Goal: Task Accomplishment & Management: Use online tool/utility

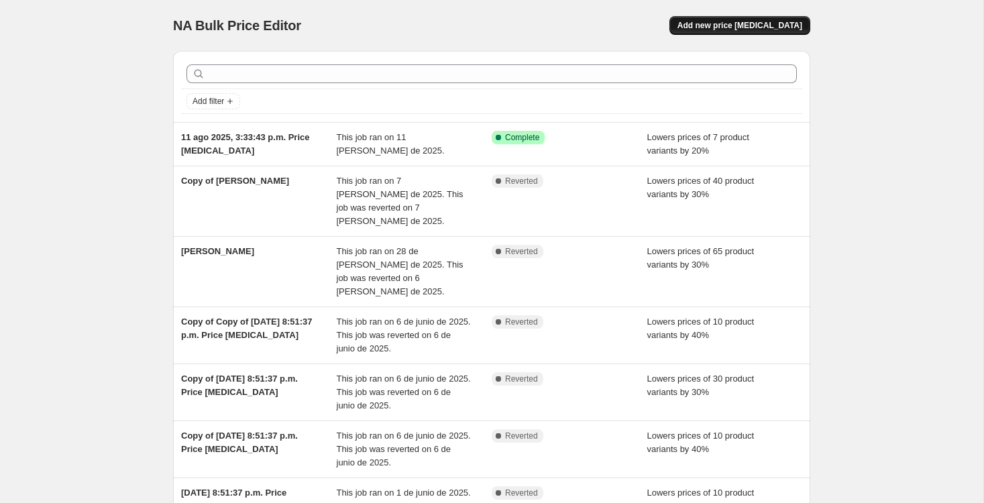
click at [772, 30] on span "Add new price [MEDICAL_DATA]" at bounding box center [739, 25] width 125 height 11
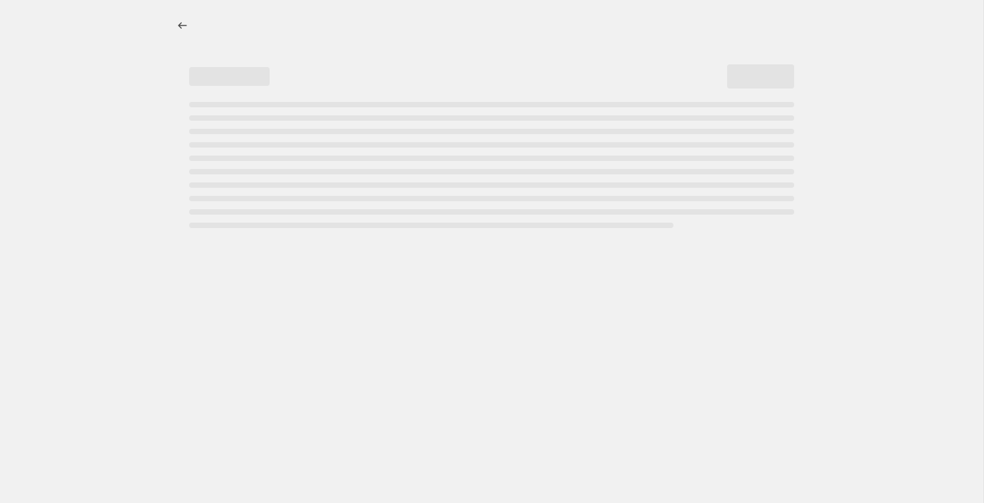
select select "percentage"
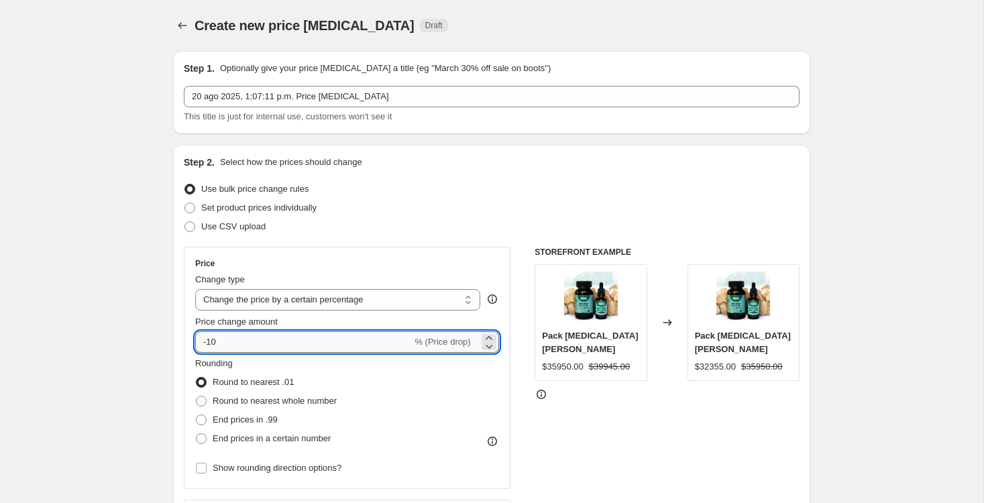
drag, startPoint x: 247, startPoint y: 335, endPoint x: 238, endPoint y: 339, distance: 10.2
click at [245, 337] on input "-10" at bounding box center [303, 341] width 217 height 21
drag, startPoint x: 221, startPoint y: 339, endPoint x: 209, endPoint y: 341, distance: 12.9
click at [209, 341] on input "-10" at bounding box center [303, 341] width 217 height 21
type input "-20"
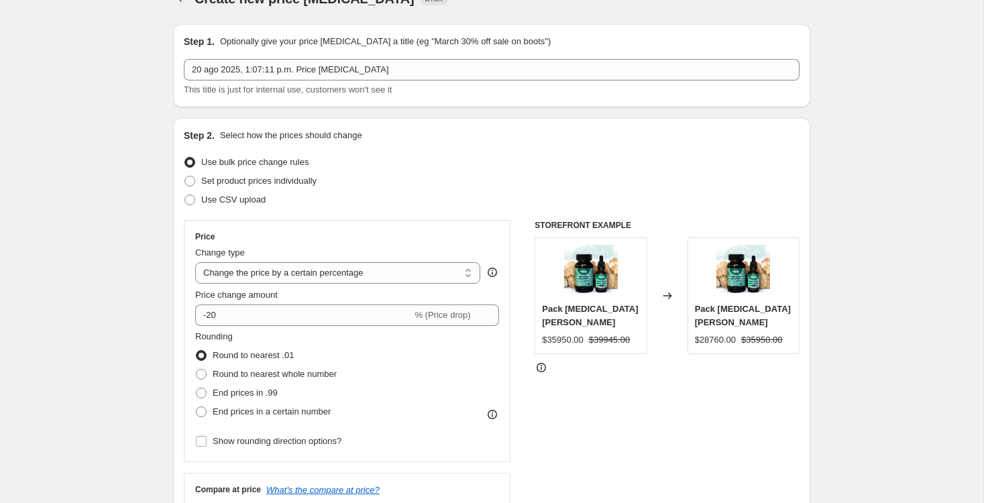
scroll to position [47, 0]
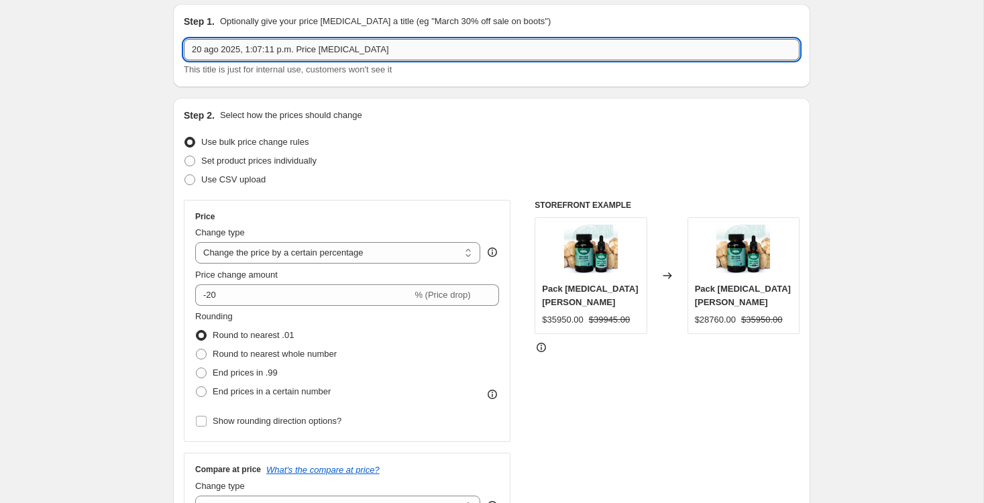
click at [400, 46] on input "20 ago 2025, 1:07:11 p.m. Price change job" at bounding box center [491, 49] width 615 height 21
type input "Cordyceps"
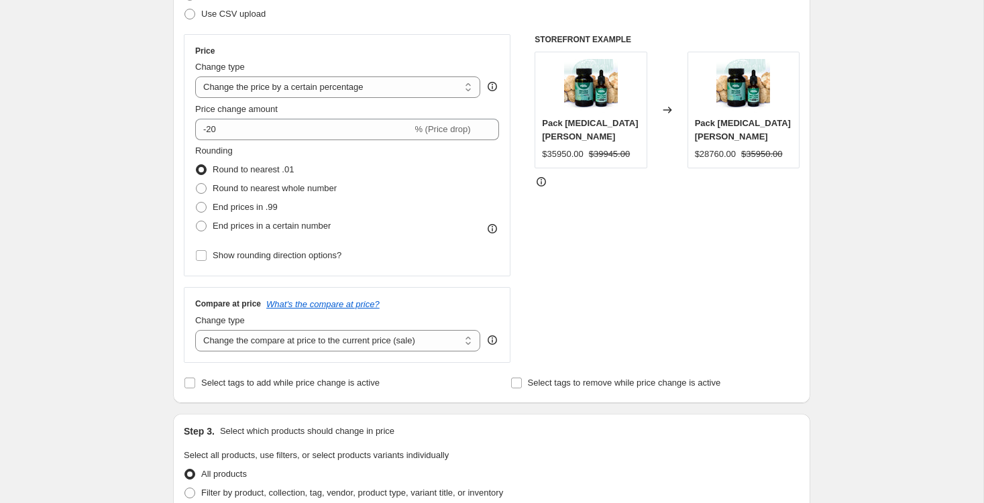
scroll to position [290, 0]
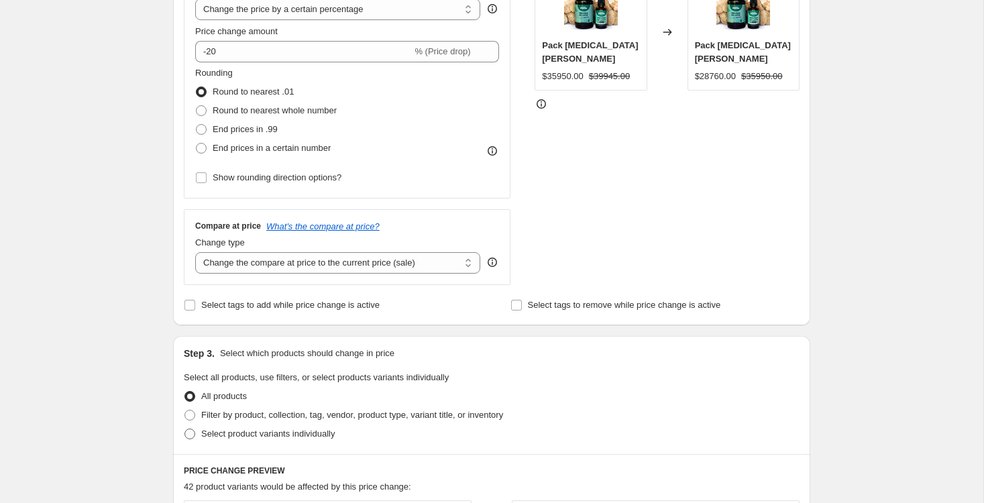
click at [188, 432] on span at bounding box center [189, 433] width 11 height 11
click at [185, 429] on input "Select product variants individually" at bounding box center [184, 428] width 1 height 1
radio input "true"
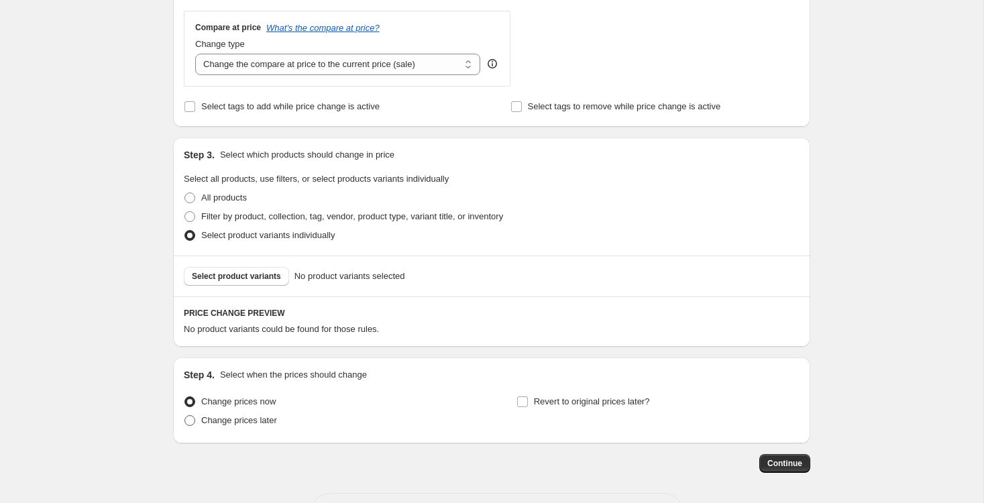
scroll to position [516, 0]
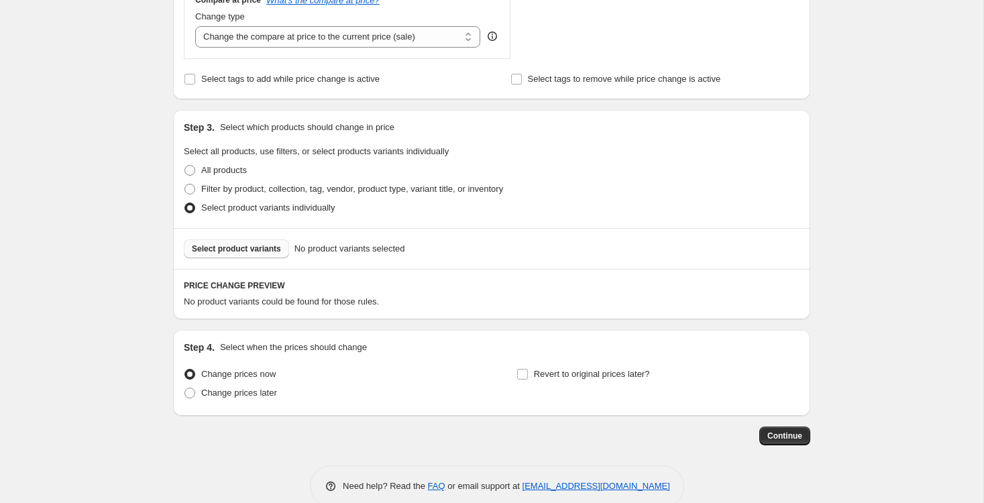
click at [240, 245] on span "Select product variants" at bounding box center [236, 248] width 89 height 11
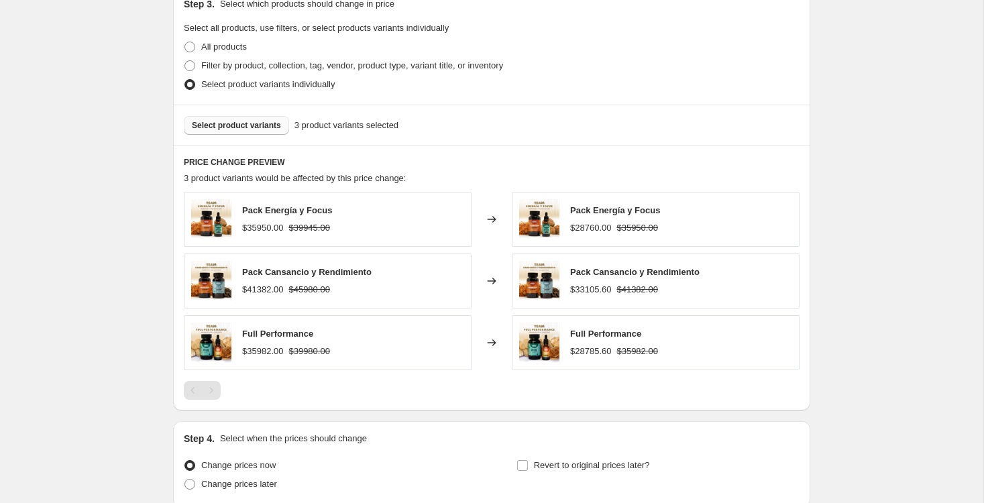
scroll to position [755, 0]
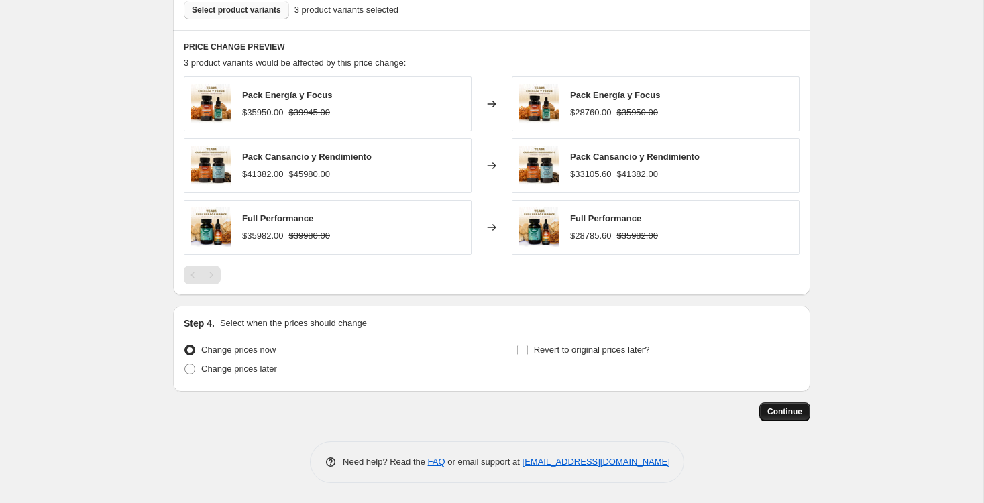
click at [782, 410] on span "Continue" at bounding box center [784, 411] width 35 height 11
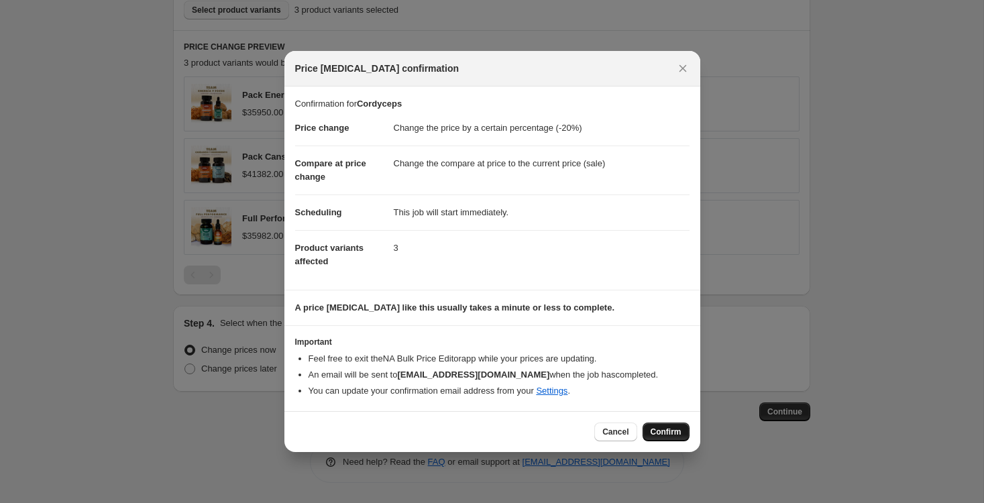
click at [656, 424] on button "Confirm" at bounding box center [665, 431] width 47 height 19
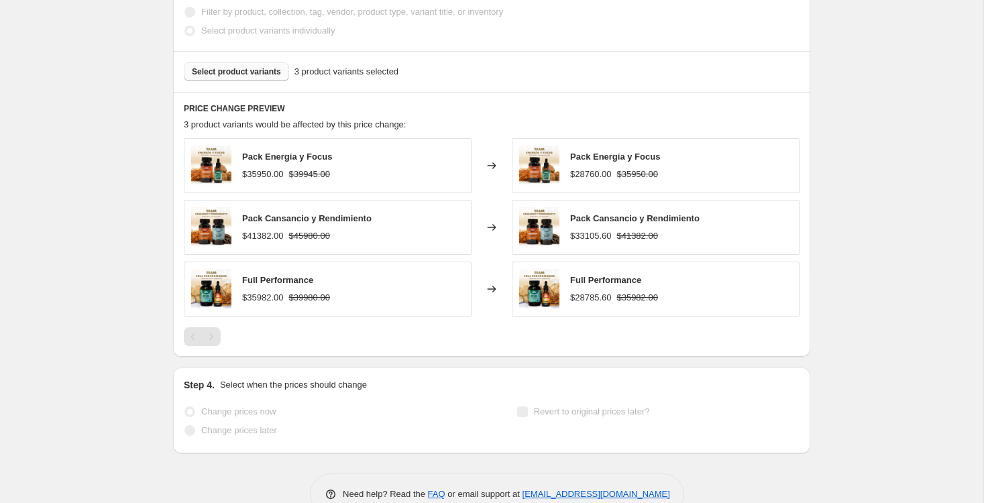
select select "percentage"
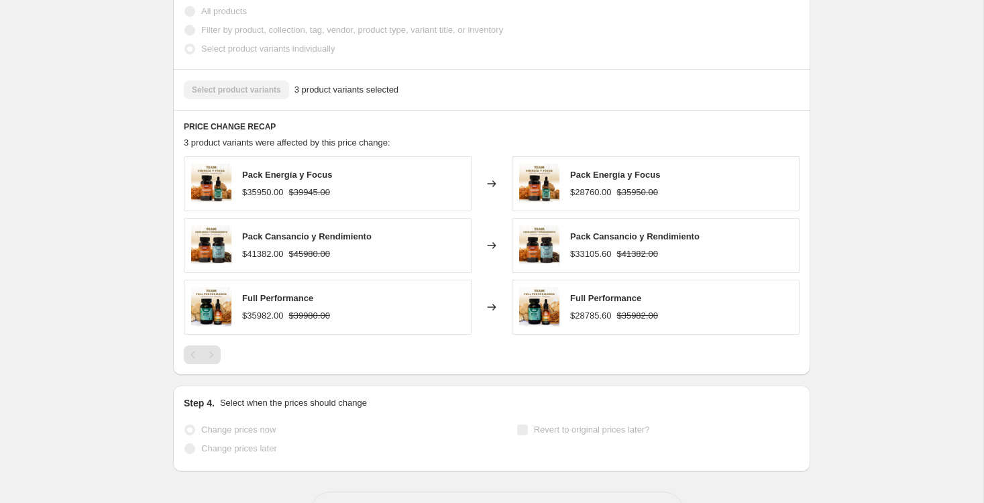
scroll to position [799, 0]
